Goal: Information Seeking & Learning: Learn about a topic

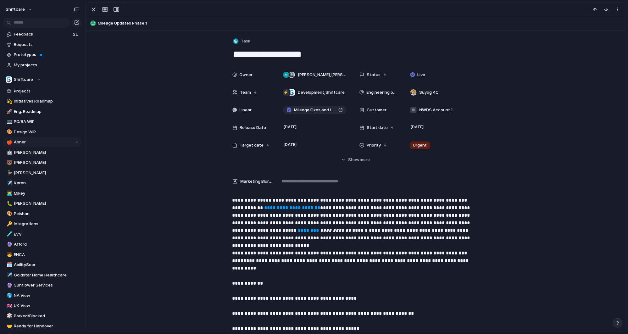
click at [22, 145] on span "Abner" at bounding box center [46, 142] width 65 height 6
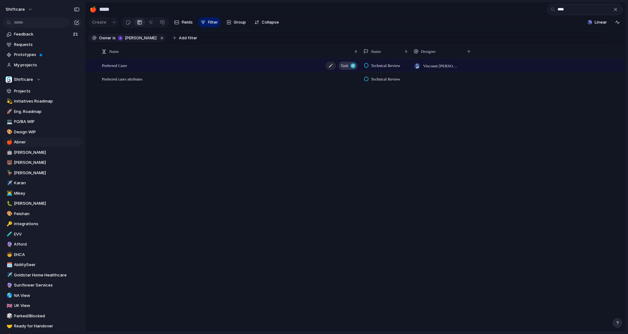
type input "****"
click at [134, 71] on div "Preferred Carer Task" at bounding box center [230, 65] width 257 height 13
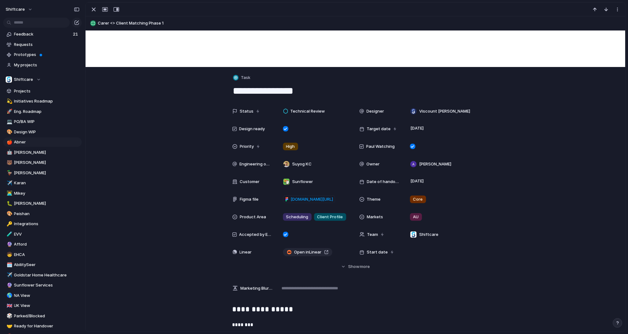
scroll to position [143, 0]
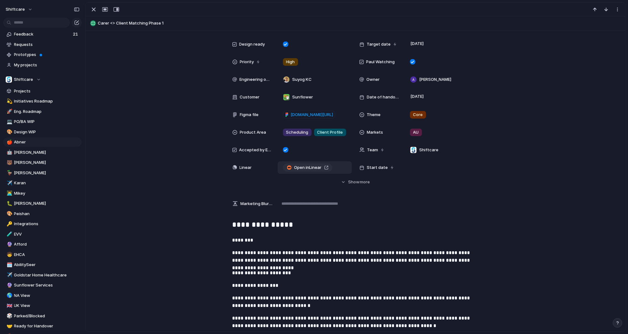
click at [324, 167] on link "Open in Linear" at bounding box center [307, 167] width 49 height 8
click at [330, 181] on button "Hide Show more" at bounding box center [355, 181] width 246 height 11
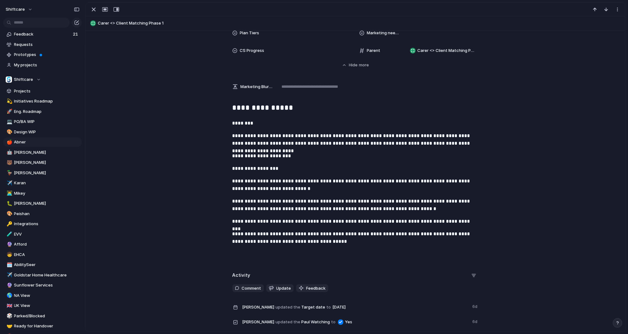
scroll to position [456, 0]
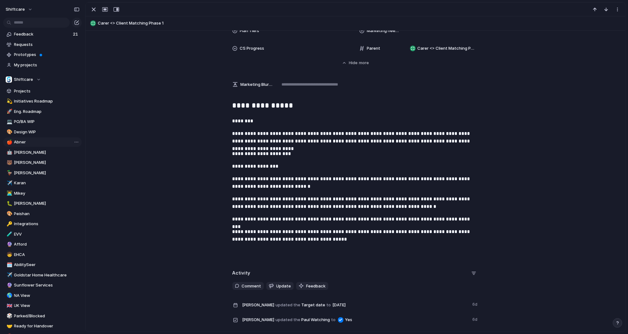
click at [40, 144] on span "Abner" at bounding box center [46, 142] width 65 height 6
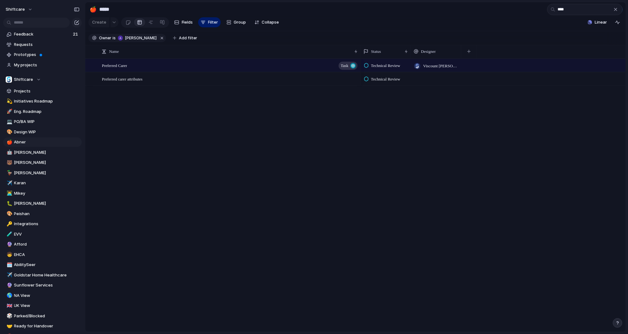
click at [614, 10] on div "button" at bounding box center [615, 9] width 5 height 5
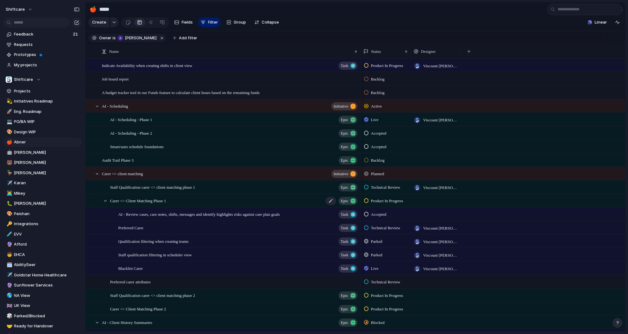
click at [157, 204] on span "Carer <> Client Matching Phase 1" at bounding box center [138, 200] width 56 height 7
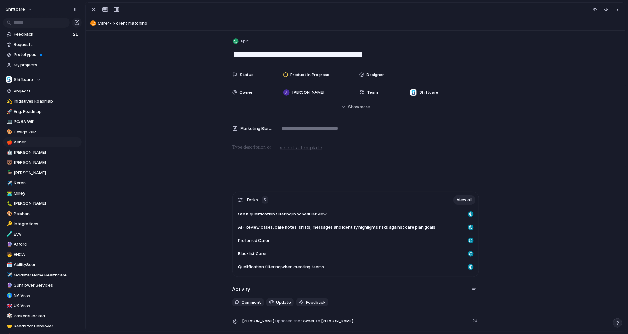
click at [164, 198] on div "Tasks 5 View all Staff qualification filtering in scheduler view AI - Review ca…" at bounding box center [355, 268] width 525 height 155
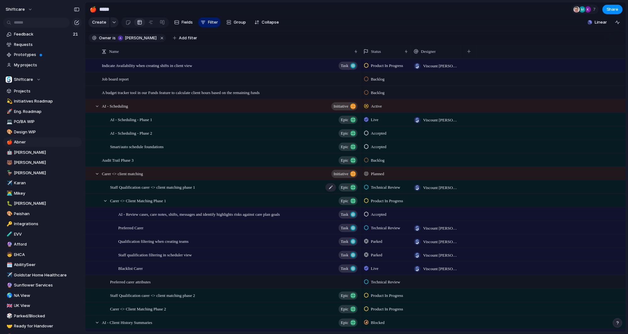
click at [180, 191] on span "Staff Qualification carer <> client matching phase 1" at bounding box center [152, 186] width 85 height 7
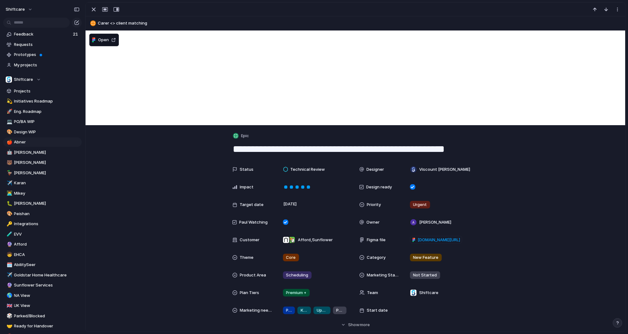
click at [181, 218] on div "Status Technical Review Designer [PERSON_NAME] Impact Design ready Target date …" at bounding box center [355, 245] width 525 height 165
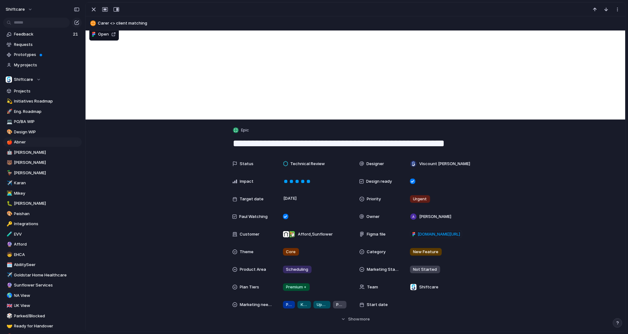
scroll to position [6, 0]
click at [360, 318] on span "more" at bounding box center [365, 319] width 10 height 6
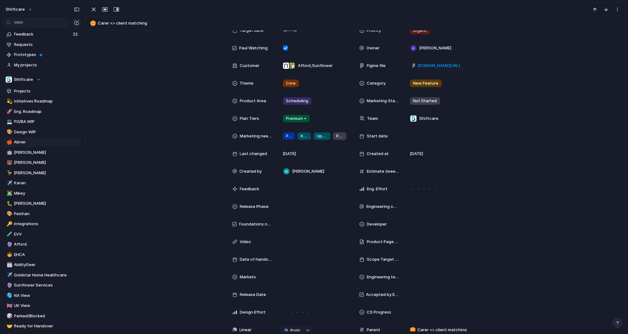
scroll to position [219, 0]
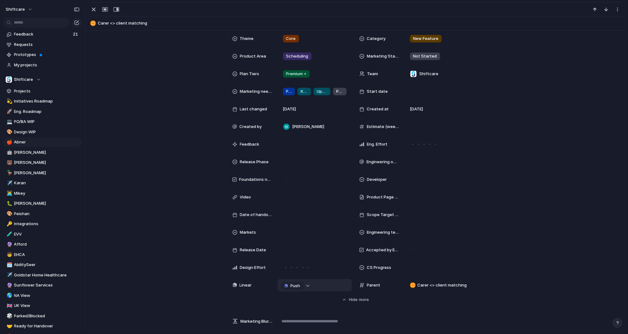
click at [306, 285] on div "button" at bounding box center [308, 286] width 4 height 3
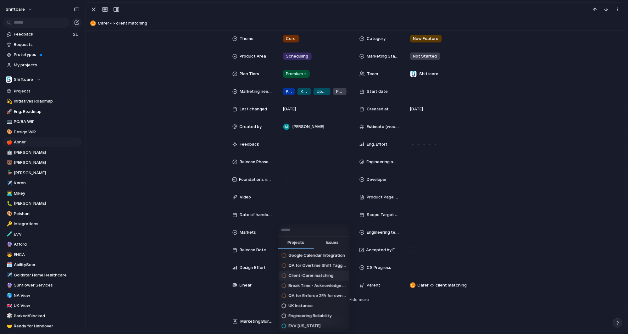
click at [322, 273] on span "Client-Carer matching" at bounding box center [310, 276] width 45 height 6
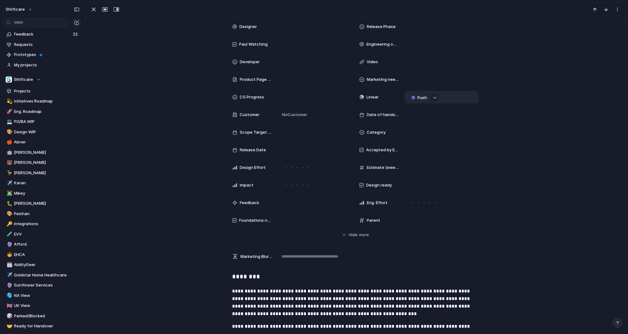
scroll to position [187, 0]
click at [419, 100] on span "Push" at bounding box center [422, 98] width 10 height 6
click at [170, 97] on div "Project Issue" at bounding box center [314, 167] width 628 height 334
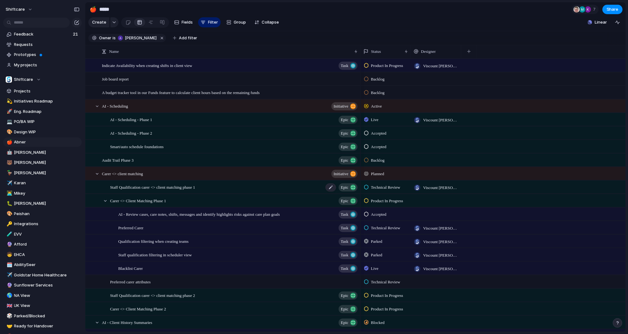
click at [161, 191] on span "Staff Qualification carer <> client matching phase 1" at bounding box center [152, 186] width 85 height 7
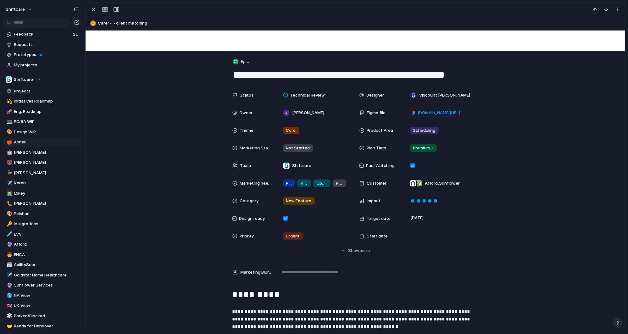
scroll to position [84, 0]
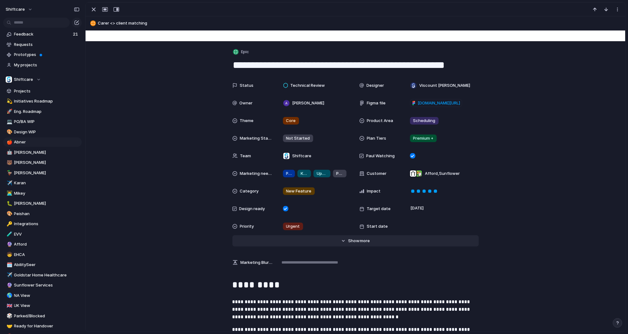
click at [354, 239] on span "Show" at bounding box center [353, 241] width 11 height 6
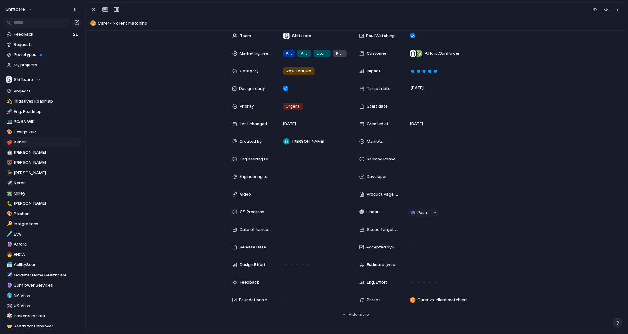
scroll to position [204, 0]
